Goal: Information Seeking & Learning: Learn about a topic

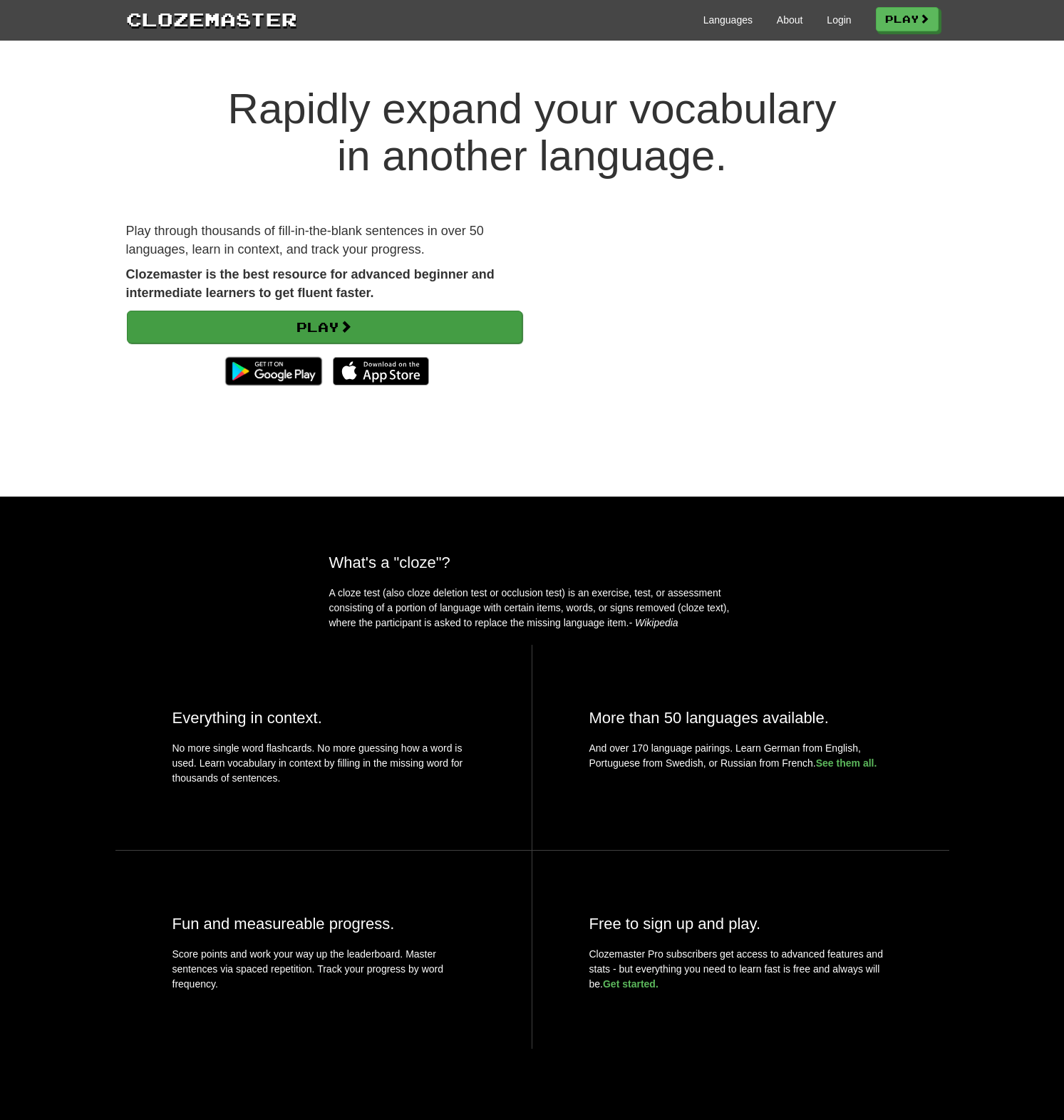
click at [380, 319] on link "Play" at bounding box center [324, 327] width 395 height 33
click at [719, 14] on link "Languages" at bounding box center [727, 19] width 49 height 14
click at [675, 346] on video at bounding box center [740, 322] width 395 height 198
click at [347, 369] on img at bounding box center [380, 371] width 96 height 28
click at [366, 605] on div "What's a "cloze"? A cloze test (also cloze deletion test or occlusion test) is …" at bounding box center [532, 591] width 427 height 77
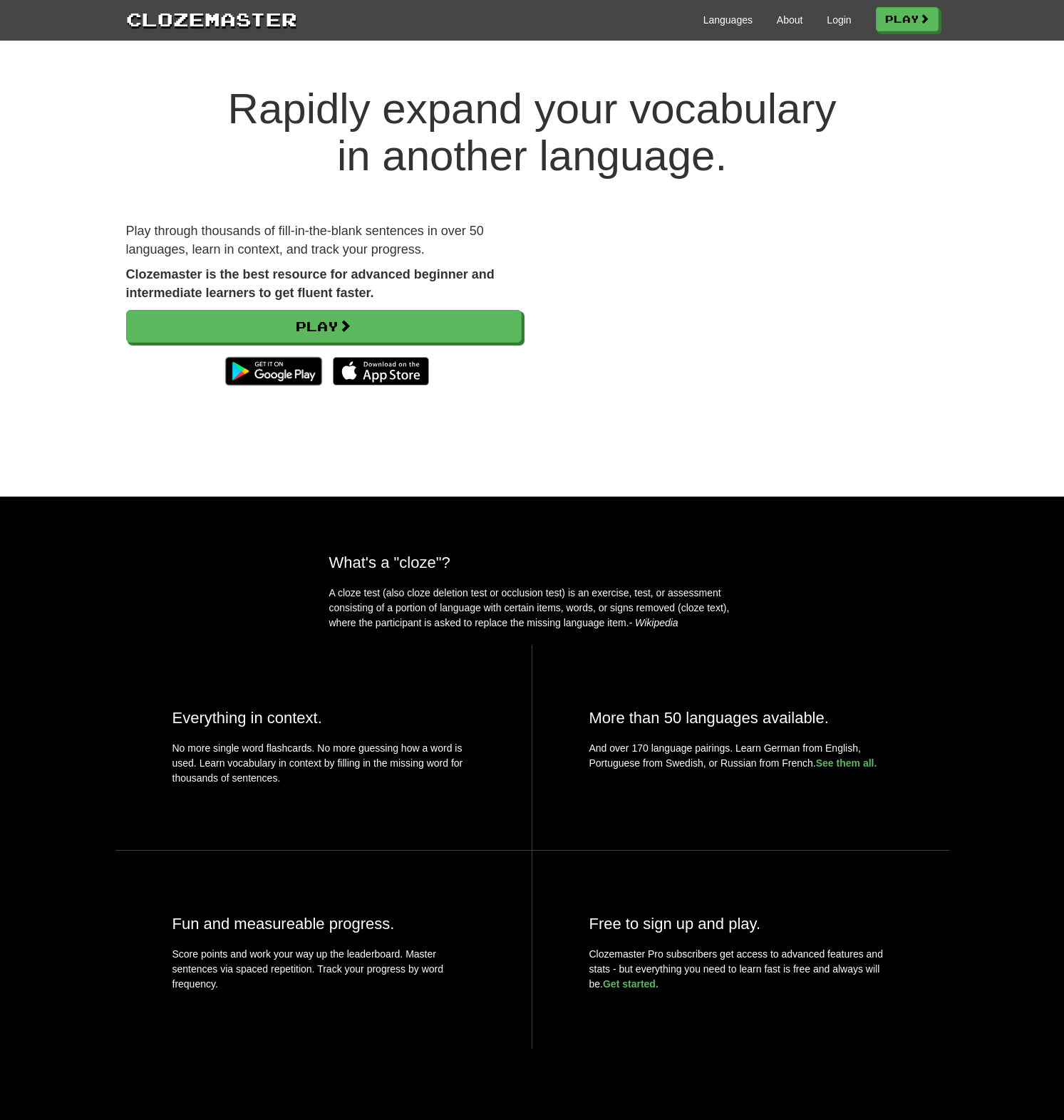
click at [236, 346] on div "Play" at bounding box center [323, 351] width 395 height 83
click at [244, 327] on link "Play" at bounding box center [324, 327] width 395 height 33
click at [732, 11] on div "Languages About Login Play" at bounding box center [617, 19] width 641 height 26
click at [732, 12] on div "Languages About Login Play" at bounding box center [617, 19] width 641 height 26
click at [730, 15] on link "Languages" at bounding box center [727, 19] width 49 height 14
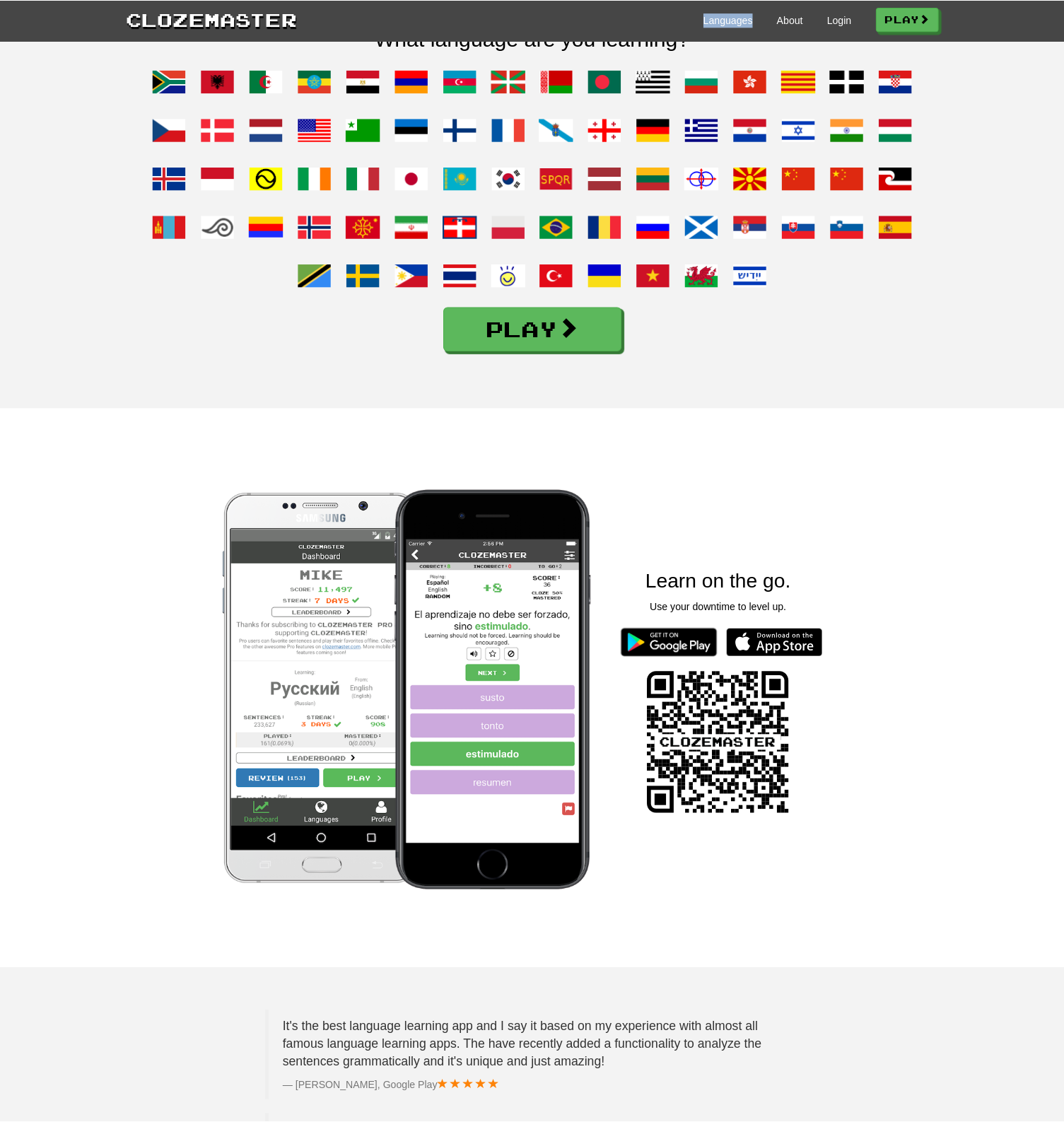
scroll to position [1431, 0]
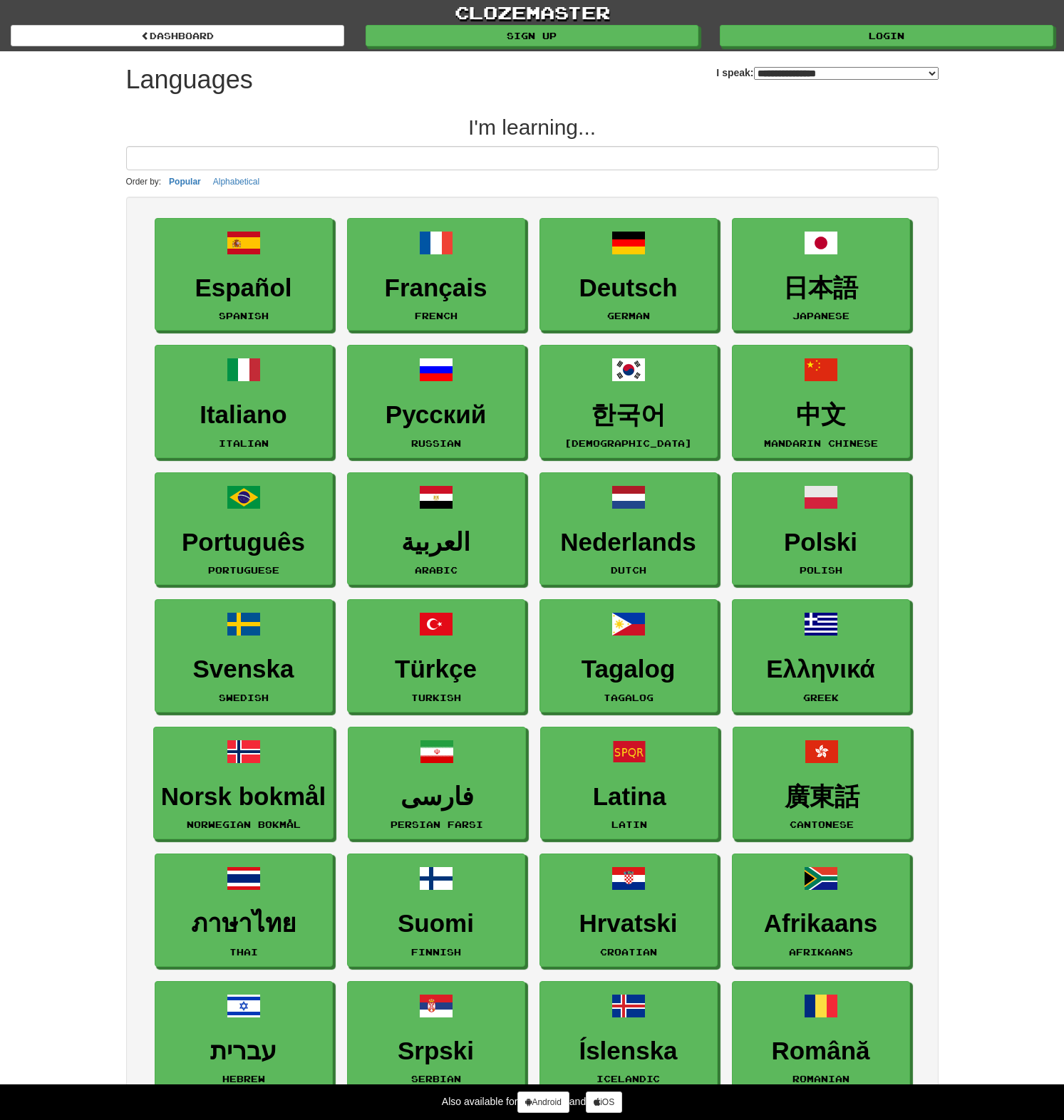
select select "*******"
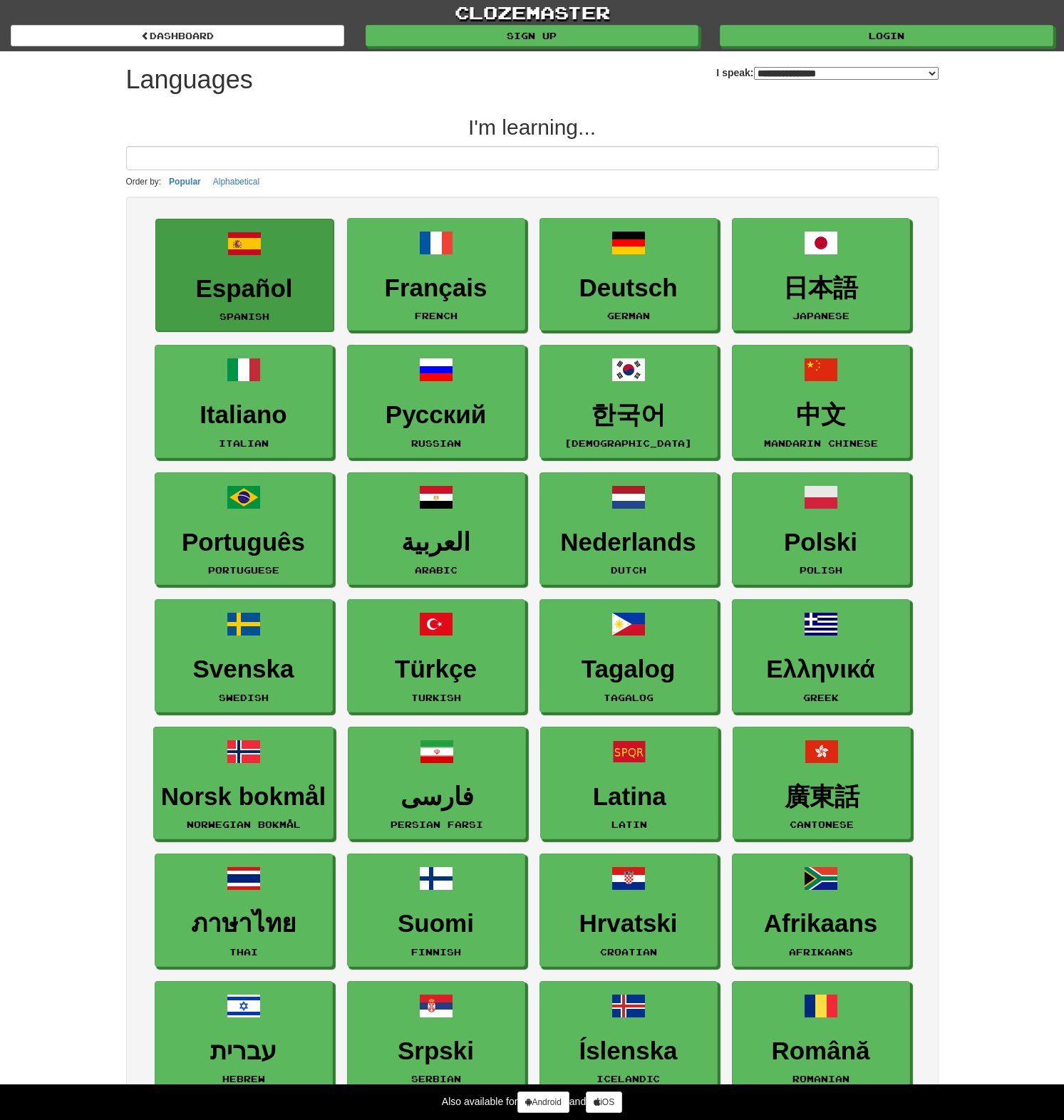
click at [234, 247] on span at bounding box center [244, 244] width 34 height 34
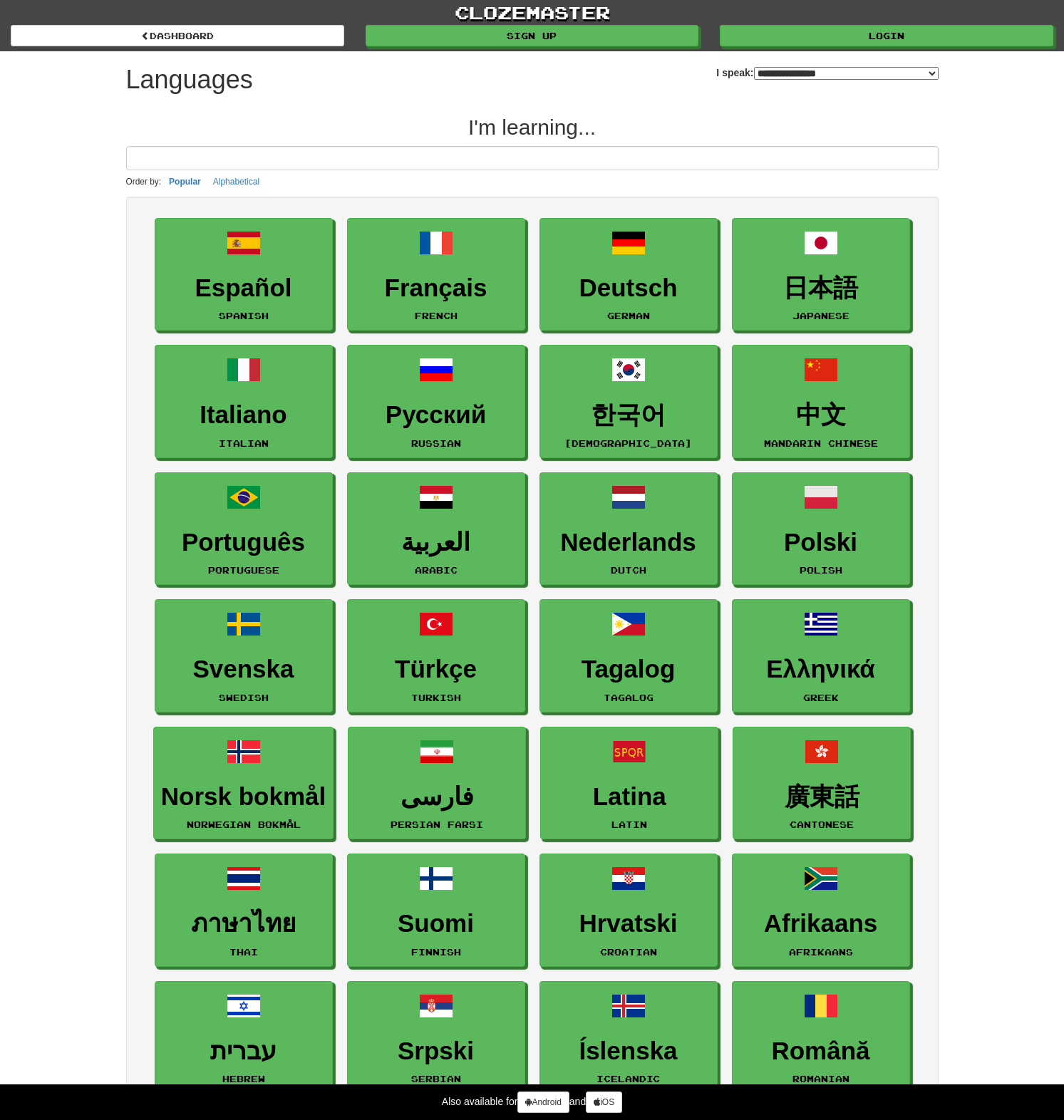
select select "*******"
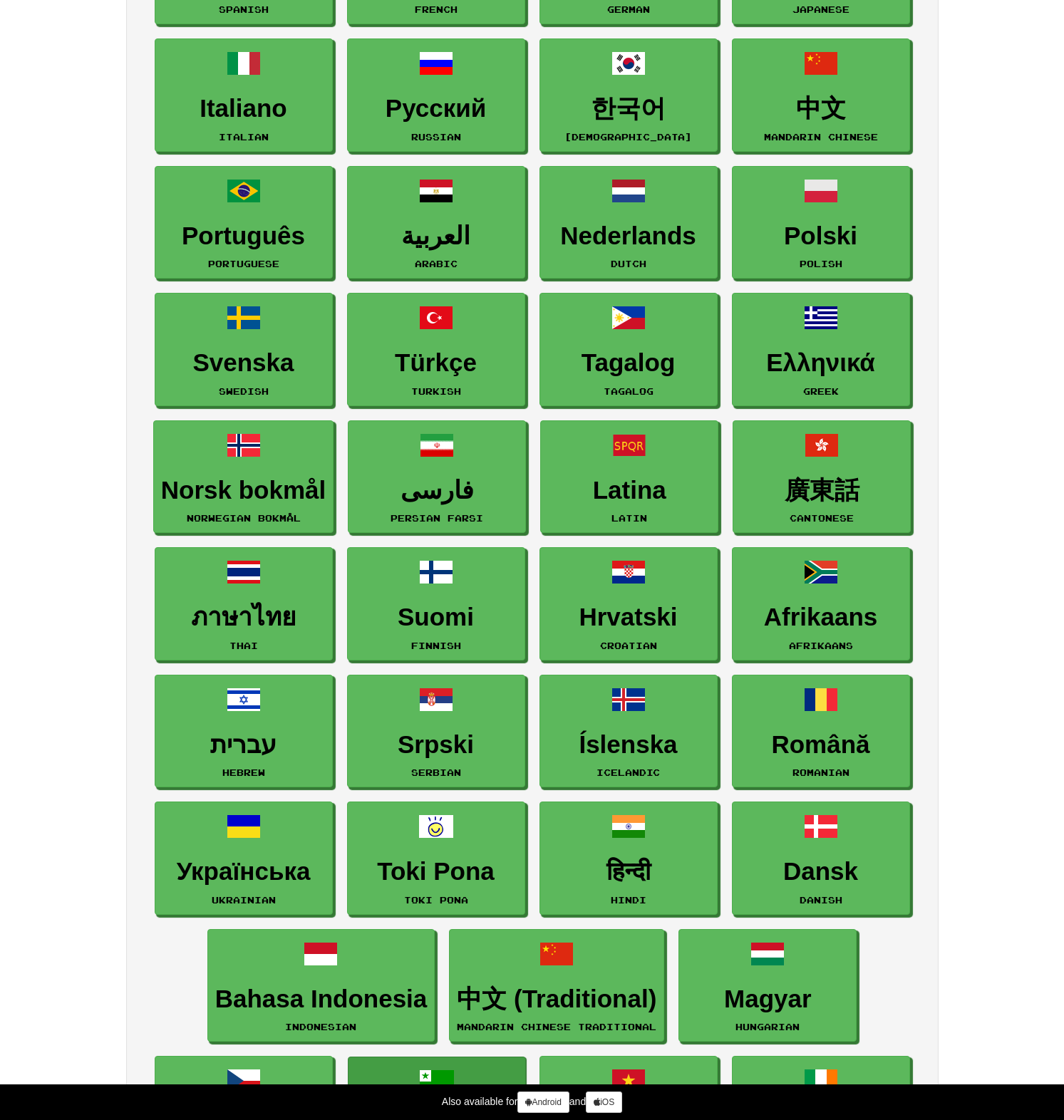
scroll to position [475, 0]
